Goal: Information Seeking & Learning: Find specific fact

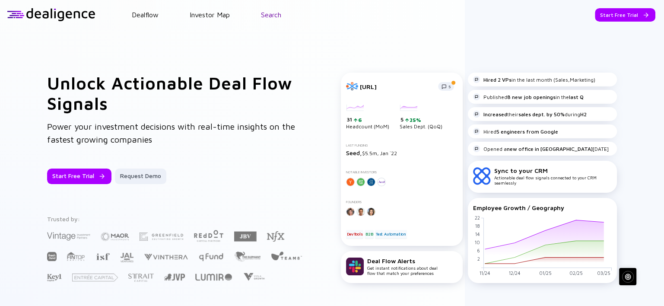
click at [273, 18] on link "Search" at bounding box center [271, 15] width 20 height 8
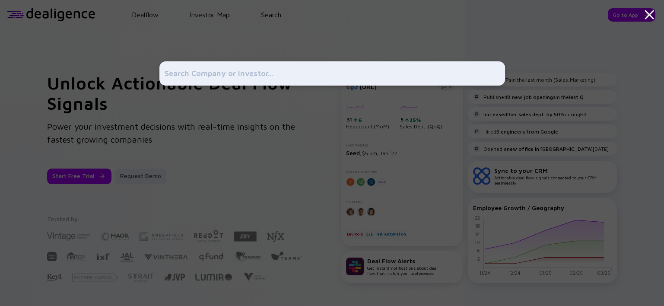
click at [144, 16] on div at bounding box center [332, 153] width 664 height 306
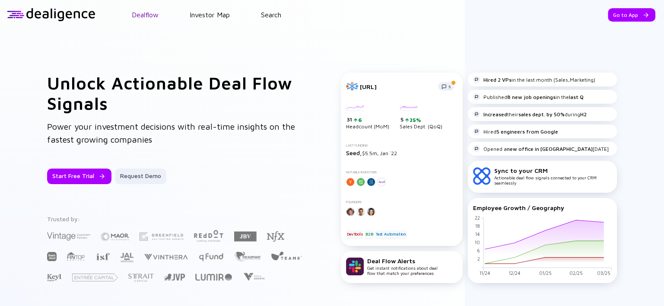
click at [143, 16] on link "Dealflow" at bounding box center [145, 15] width 27 height 8
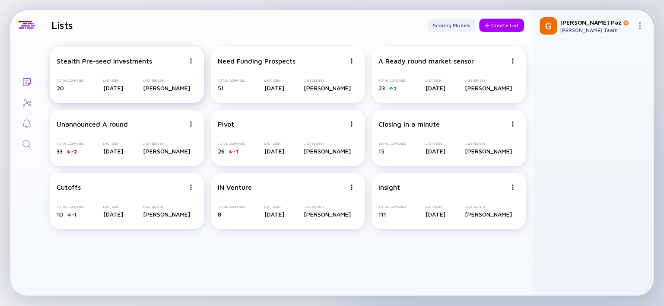
click at [148, 81] on div "Total Companies 20 Last Seen 5 days ago Last Seen By Gil Paz" at bounding box center [127, 85] width 140 height 13
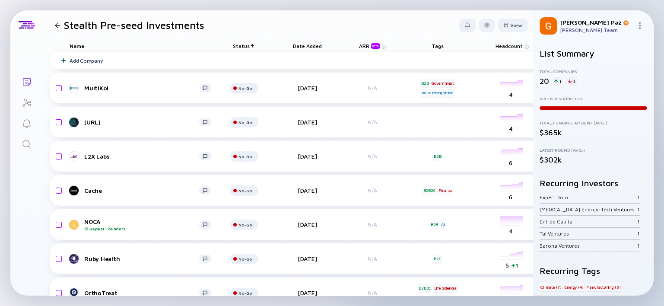
click at [60, 26] on div at bounding box center [58, 25] width 6 height 6
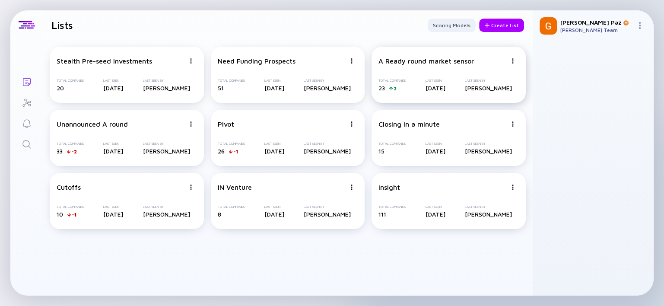
click at [395, 68] on div "A Ready round market sensor Total Companies 23 2 Last Seen 4 days ago Last Seen…" at bounding box center [448, 75] width 154 height 56
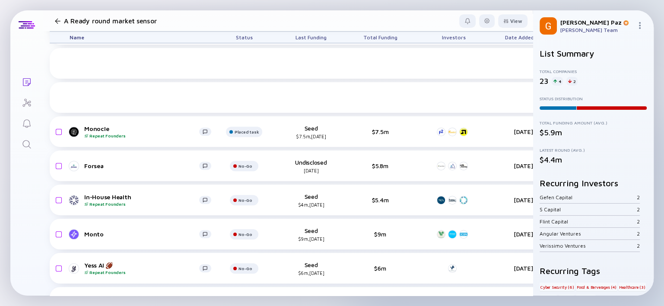
scroll to position [569, 0]
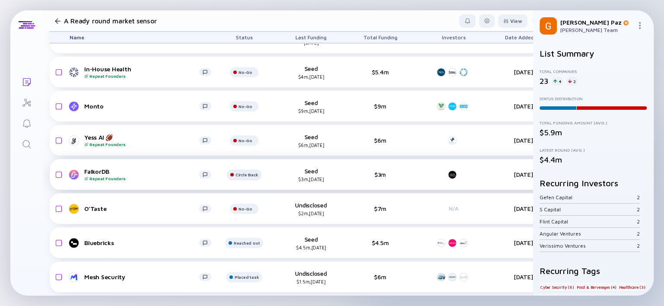
click at [243, 172] on div "Circle Back" at bounding box center [246, 174] width 22 height 5
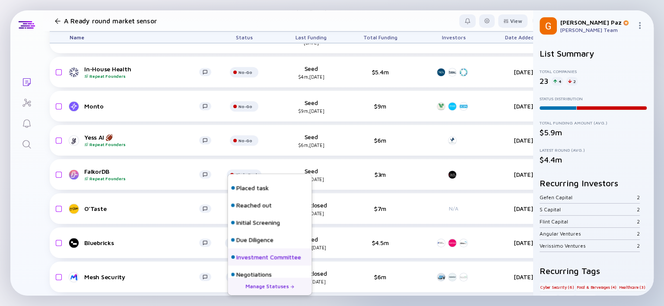
scroll to position [0, 0]
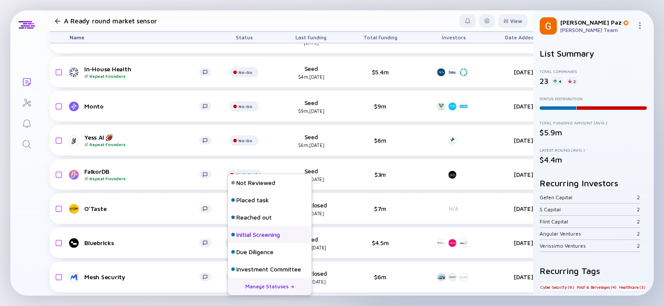
click at [252, 233] on div "Initial Screening" at bounding box center [258, 234] width 44 height 9
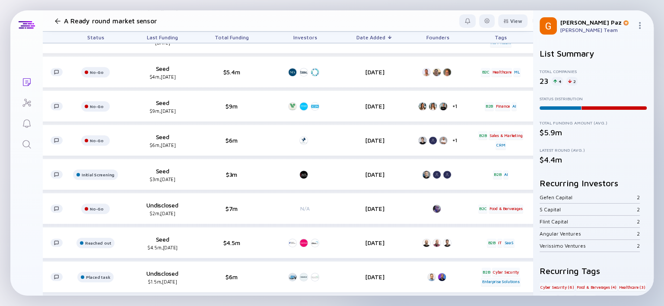
scroll to position [569, 0]
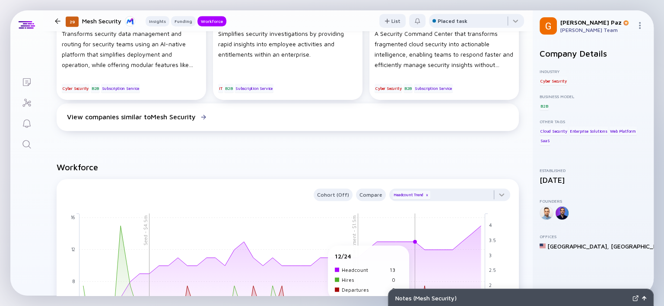
scroll to position [478, 0]
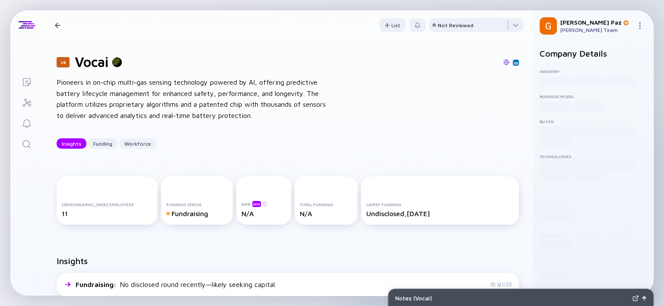
click at [503, 64] on img at bounding box center [506, 62] width 6 height 6
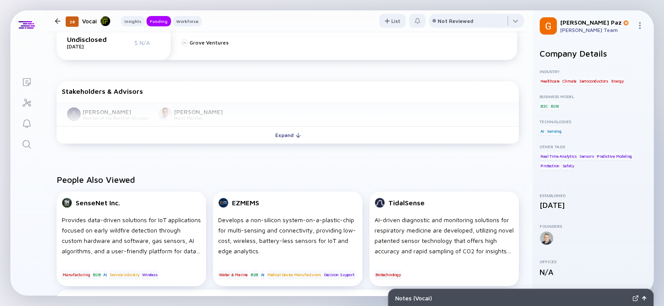
scroll to position [269, 0]
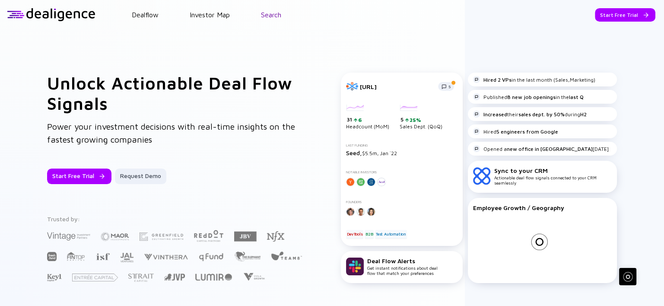
click at [271, 12] on link "Search" at bounding box center [271, 15] width 20 height 8
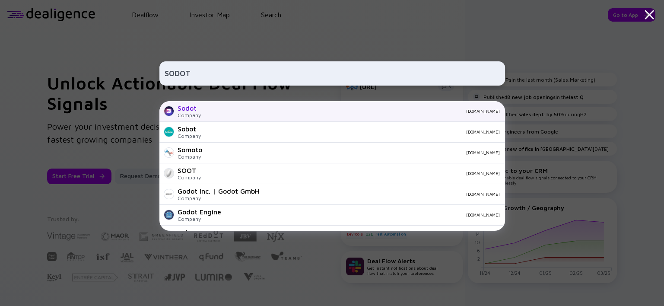
type input "SODOT"
click at [247, 113] on div "sodot.dev" at bounding box center [354, 110] width 292 height 5
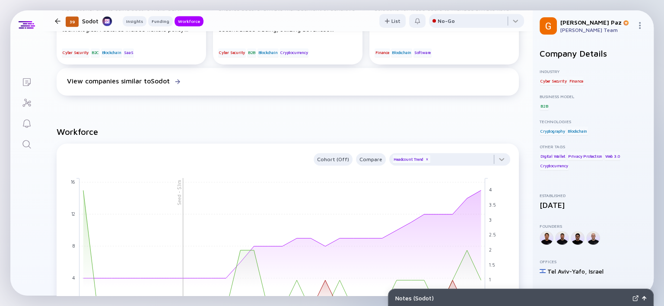
scroll to position [587, 0]
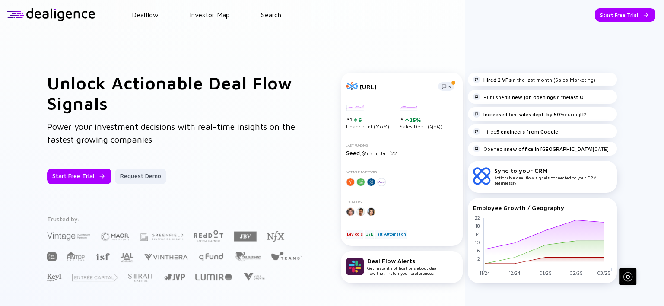
click at [285, 14] on div "Dealflow Investor Map Search" at bounding box center [379, 15] width 568 height 8
click at [269, 14] on link "Search" at bounding box center [271, 15] width 20 height 8
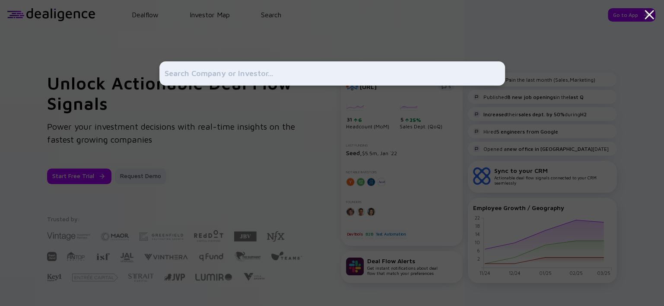
type input "[URL][DOMAIN_NAME][PERSON_NAME]"
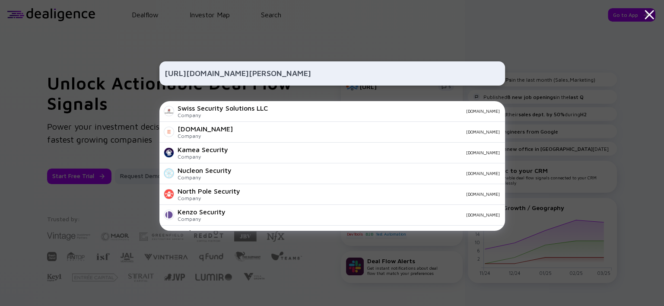
drag, startPoint x: 286, startPoint y: 74, endPoint x: 136, endPoint y: 76, distance: 149.4
click at [133, 74] on div "[URL][DOMAIN_NAME][PERSON_NAME] Swiss Security Solutions LLC Company [DOMAIN_NA…" at bounding box center [332, 153] width 664 height 306
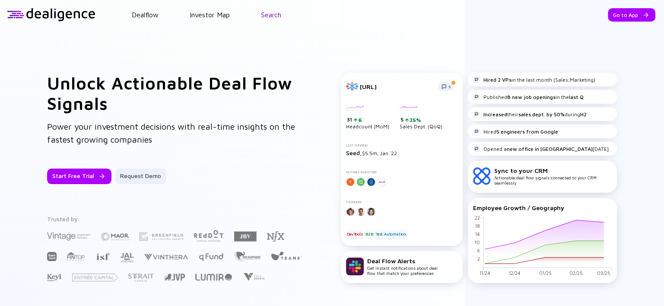
click at [272, 17] on link "Search" at bounding box center [271, 15] width 20 height 8
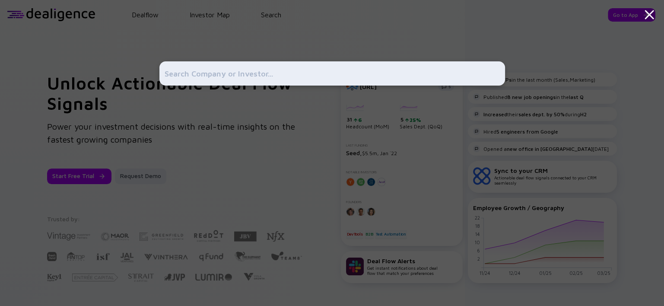
paste input "[PERSON_NAME]"
type input "[PERSON_NAME]"
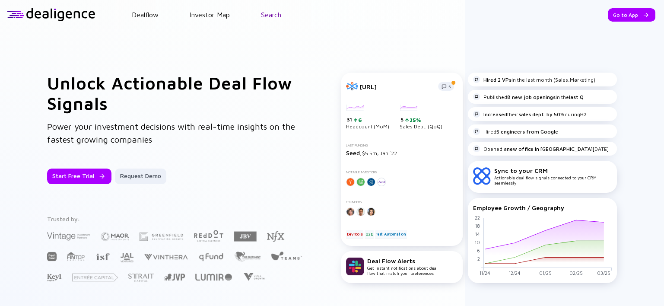
click at [275, 13] on link "Search" at bounding box center [271, 15] width 20 height 8
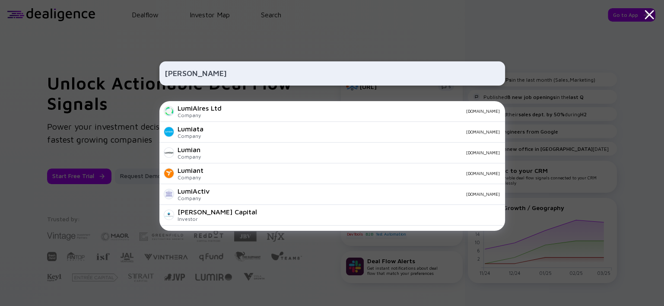
type input "[PERSON_NAME]"
click at [482, 41] on div "[PERSON_NAME] LumiAIres Ltd Company [DOMAIN_NAME] Lumiata Company [DOMAIN_NAME]…" at bounding box center [331, 153] width 345 height 306
